Goal: Check status: Check status

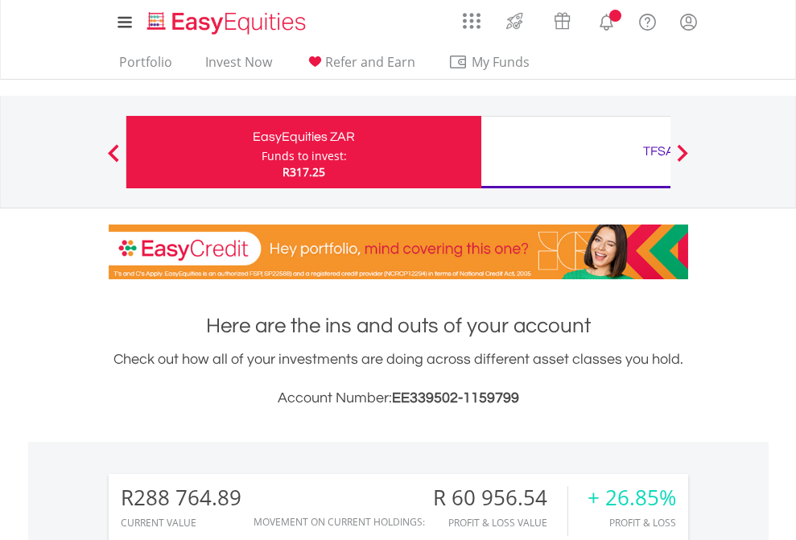
scroll to position [155, 253]
click at [262, 152] on div "Funds to invest:" at bounding box center [304, 156] width 85 height 16
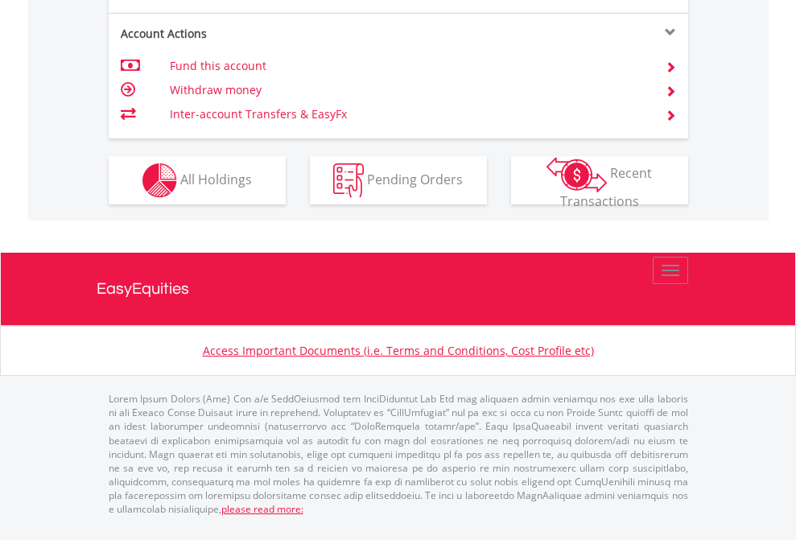
scroll to position [1640, 0]
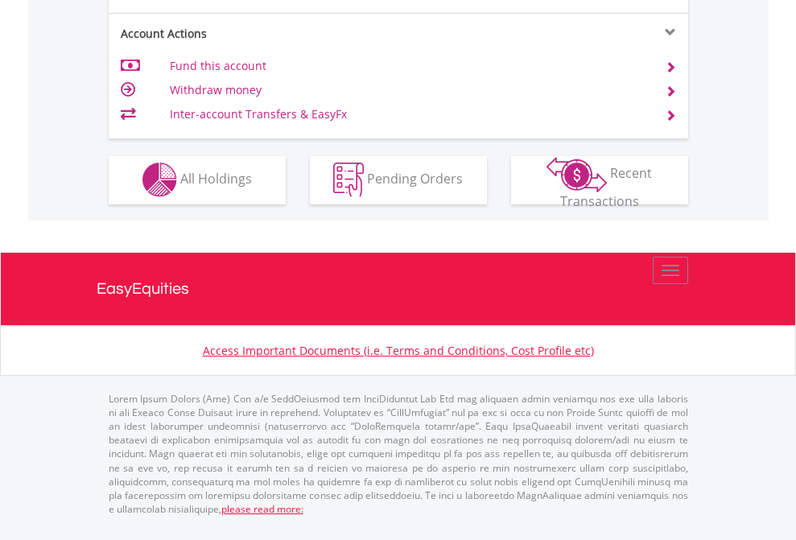
scroll to position [1372, 0]
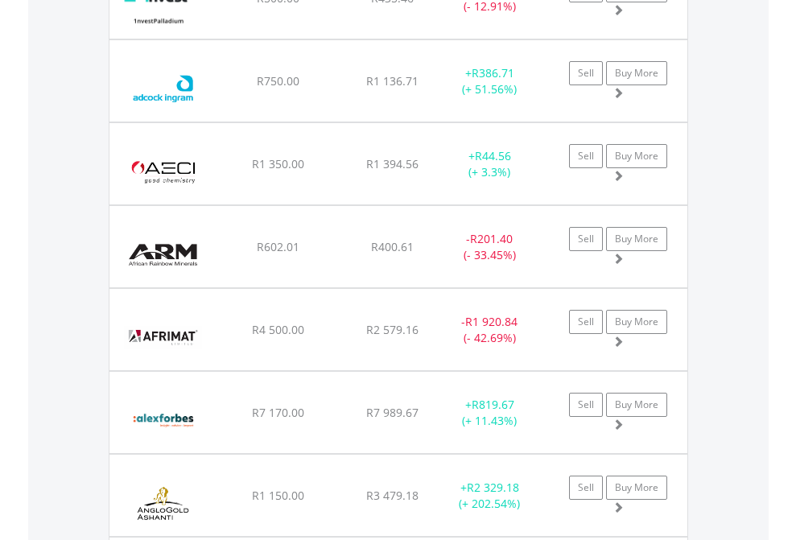
scroll to position [155, 253]
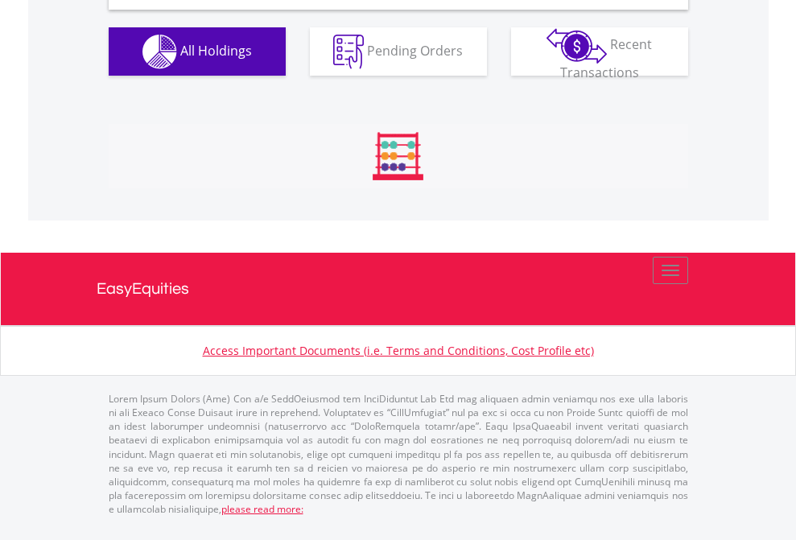
scroll to position [1556, 0]
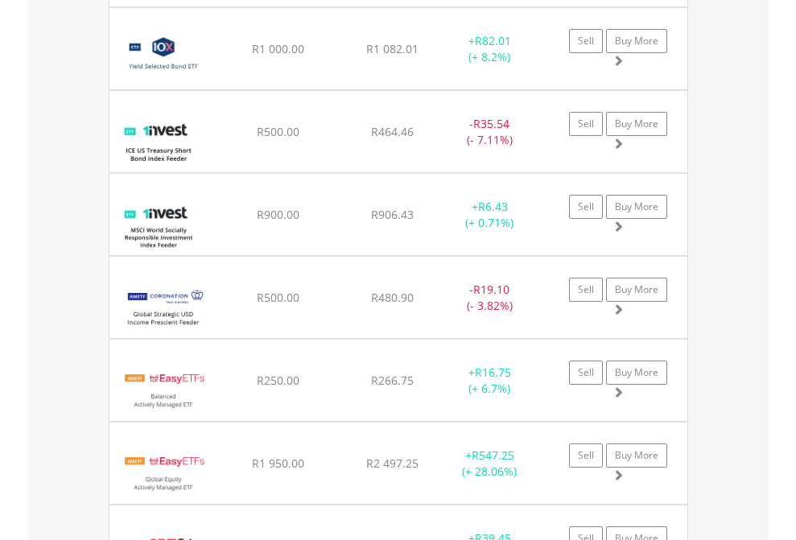
scroll to position [116, 0]
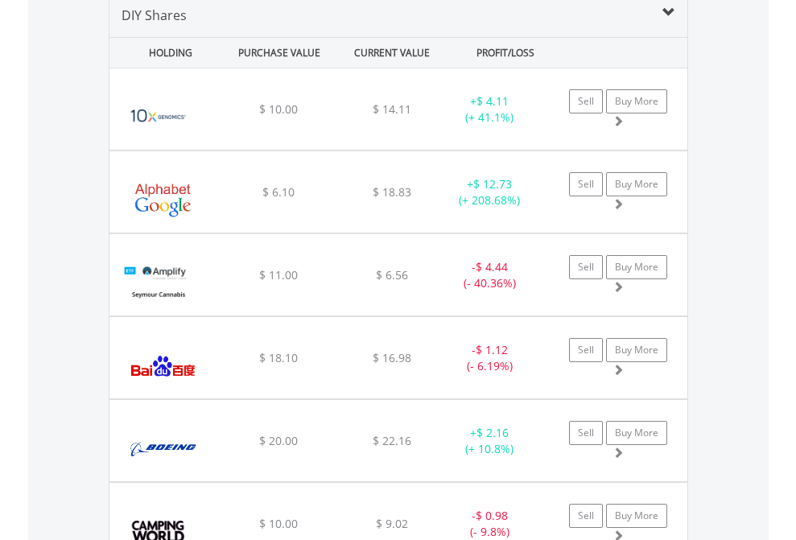
scroll to position [1556, 0]
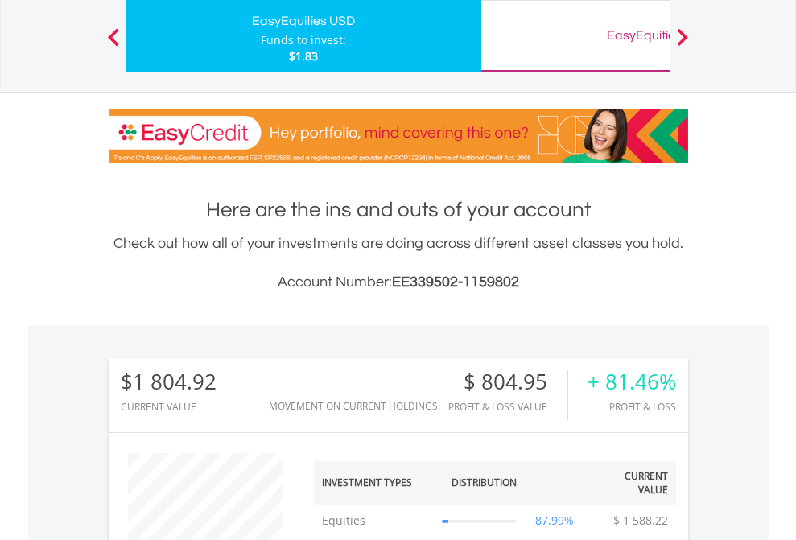
scroll to position [155, 253]
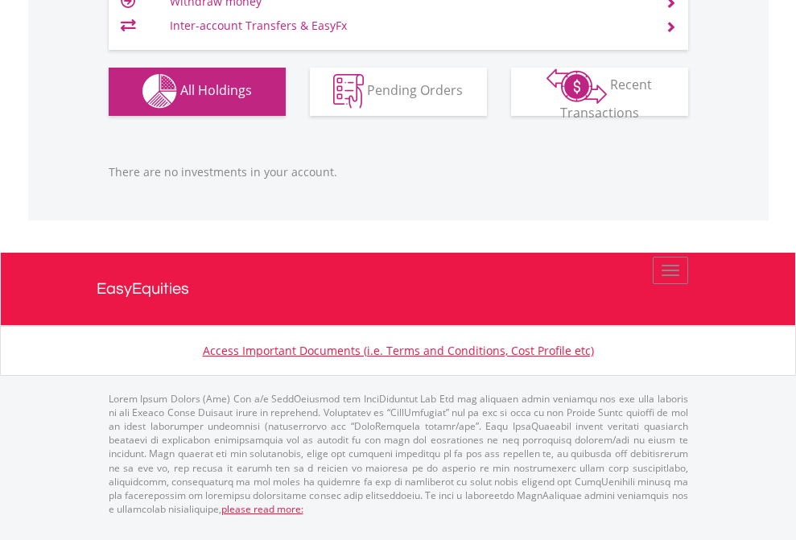
scroll to position [155, 253]
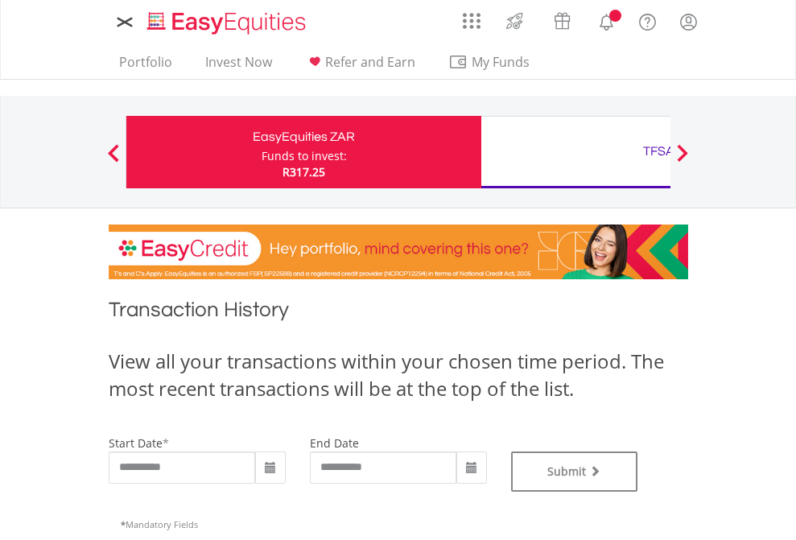
type input "**********"
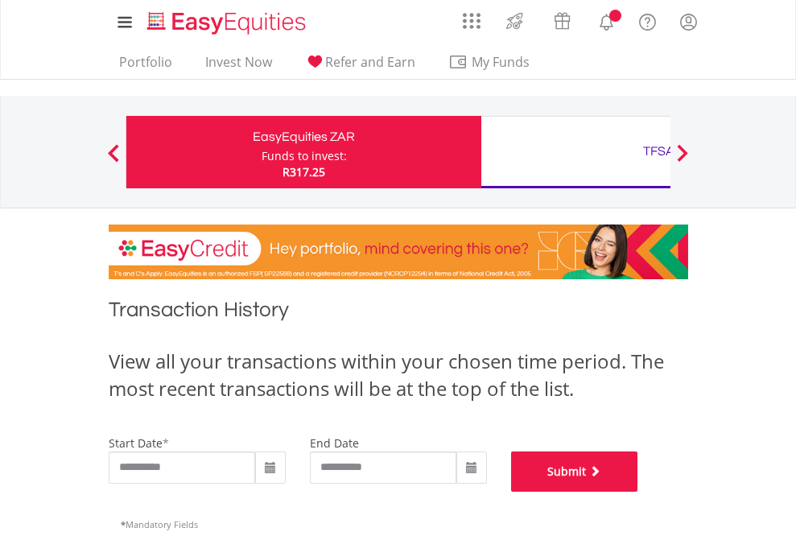
click at [638, 492] on button "Submit" at bounding box center [574, 472] width 127 height 40
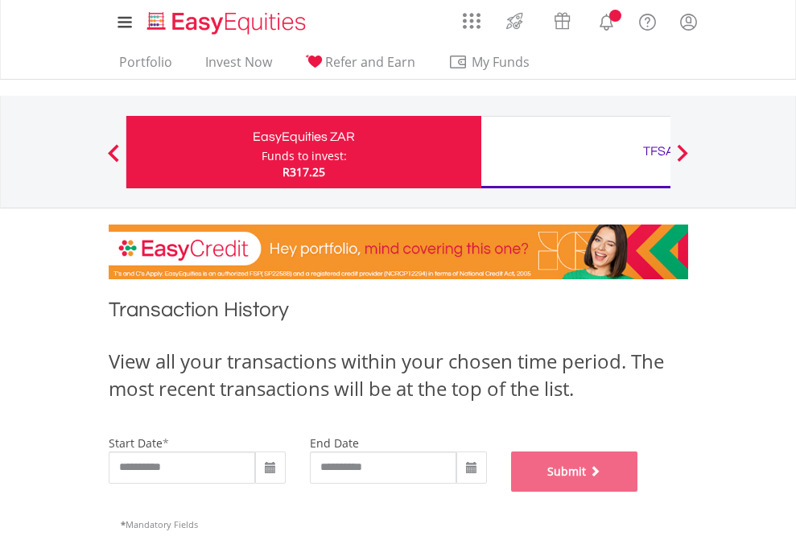
scroll to position [653, 0]
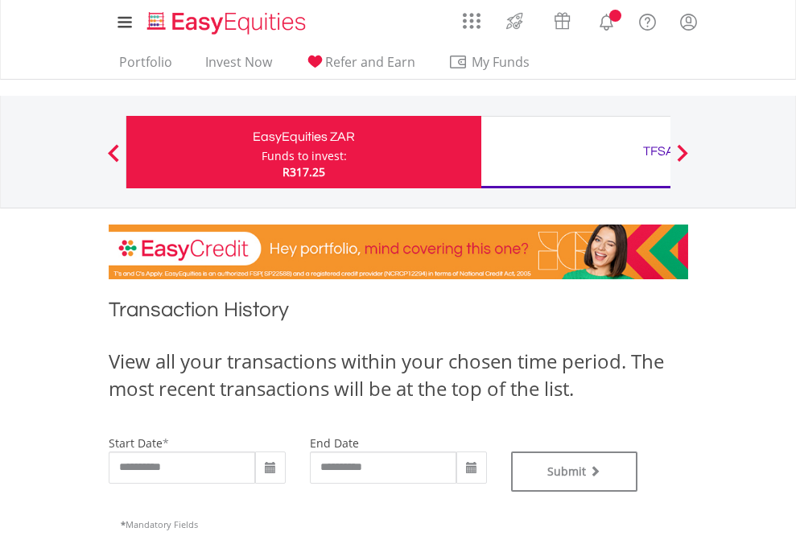
click at [576, 152] on div "TFSA" at bounding box center [659, 151] width 336 height 23
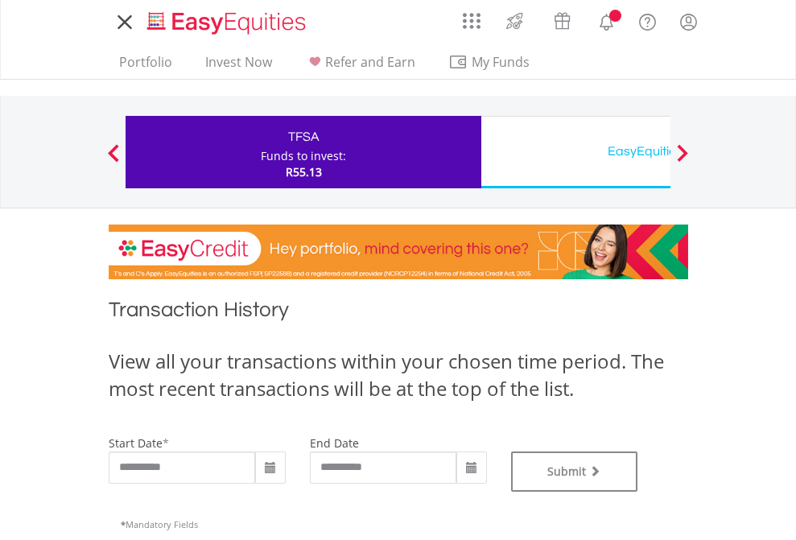
type input "**********"
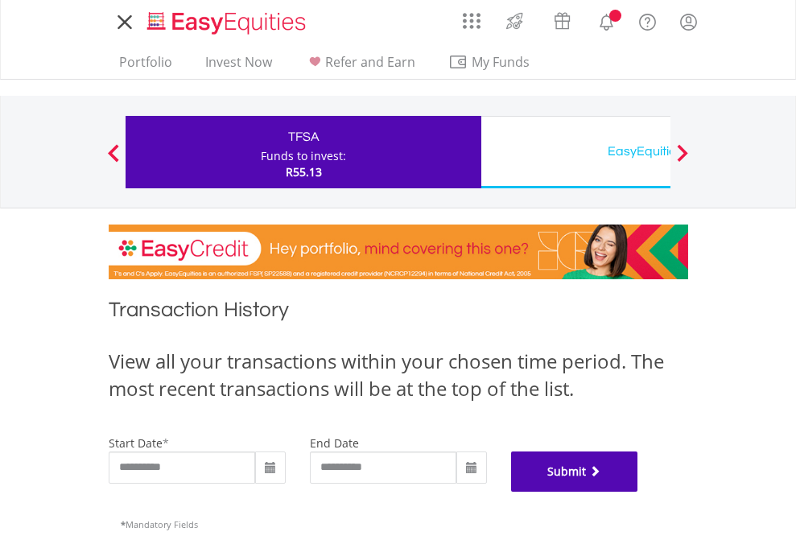
click at [638, 492] on button "Submit" at bounding box center [574, 472] width 127 height 40
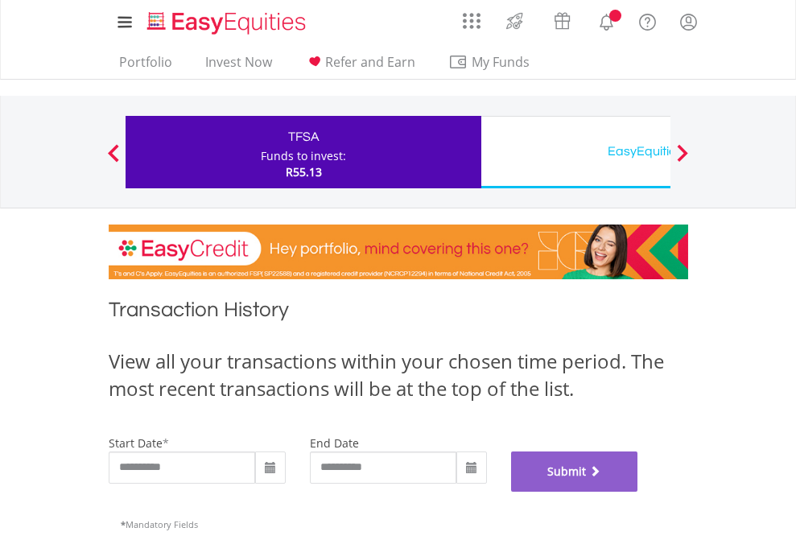
scroll to position [653, 0]
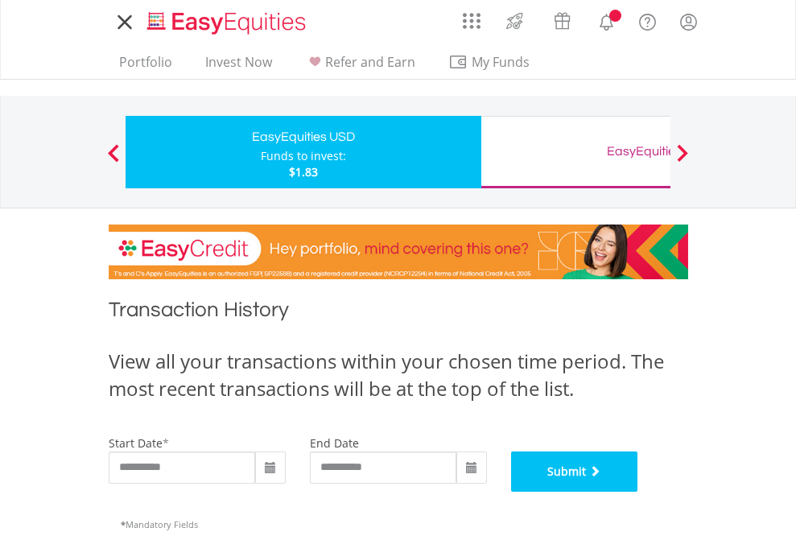
click at [638, 492] on button "Submit" at bounding box center [574, 472] width 127 height 40
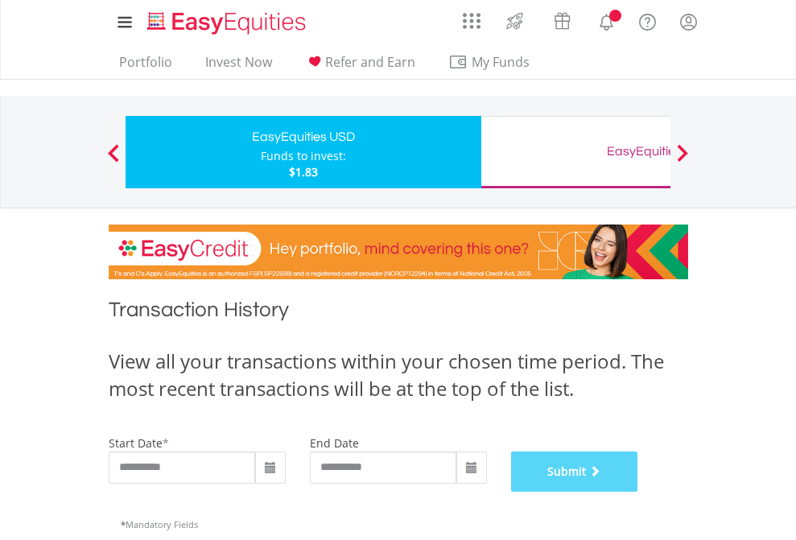
scroll to position [653, 0]
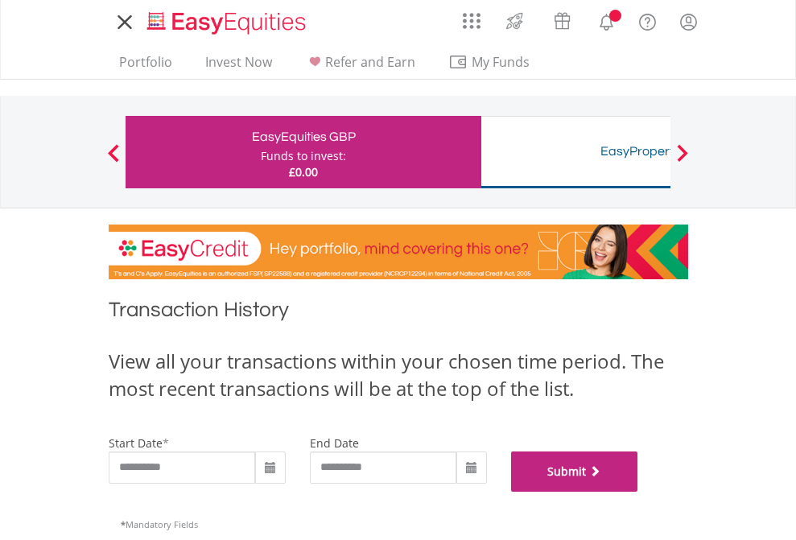
click at [638, 492] on button "Submit" at bounding box center [574, 472] width 127 height 40
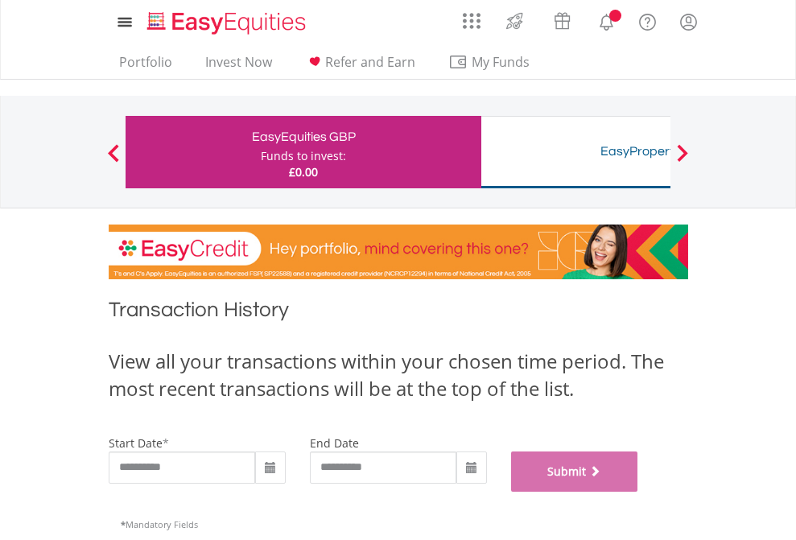
scroll to position [653, 0]
